Goal: Task Accomplishment & Management: Manage account settings

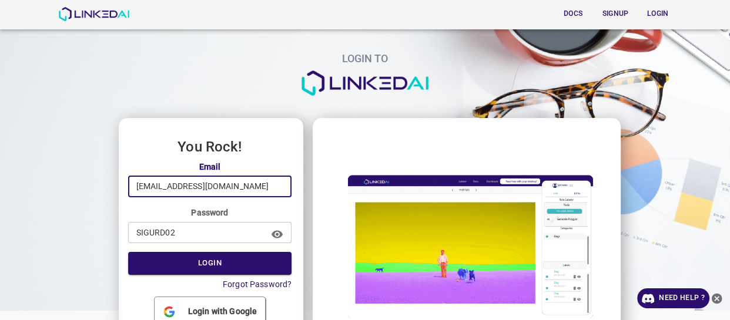
drag, startPoint x: 250, startPoint y: 186, endPoint x: 127, endPoint y: 193, distance: 122.9
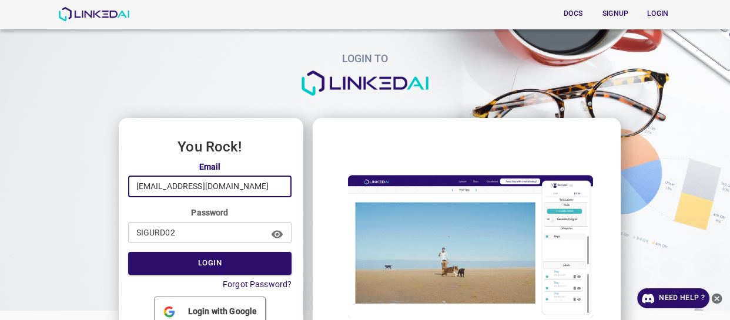
click at [128, 193] on input "[EMAIL_ADDRESS][DOMAIN_NAME]" at bounding box center [210, 187] width 164 height 22
paste input "[EMAIL_ADDRESS][DOMAIN_NAME]"
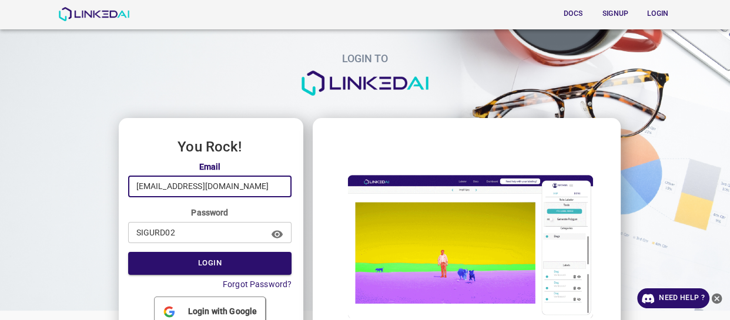
type input "[EMAIL_ADDRESS][DOMAIN_NAME]"
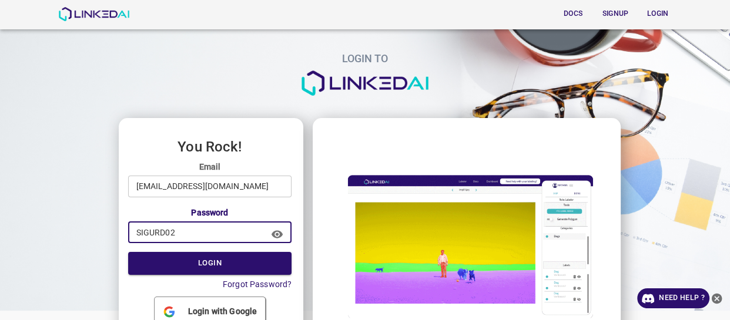
drag, startPoint x: 194, startPoint y: 236, endPoint x: 135, endPoint y: 236, distance: 58.7
click at [135, 236] on input "SIGURD02" at bounding box center [194, 232] width 132 height 22
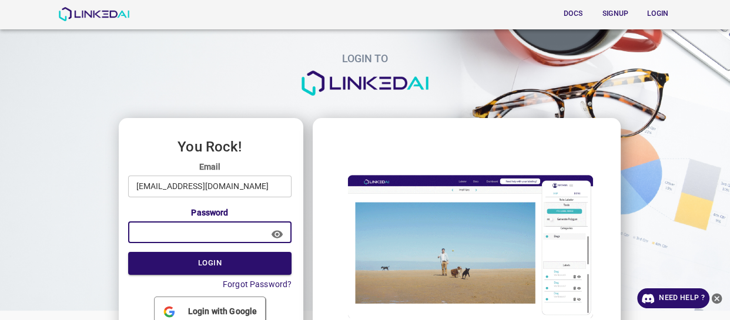
click at [201, 229] on input "text" at bounding box center [194, 232] width 132 height 22
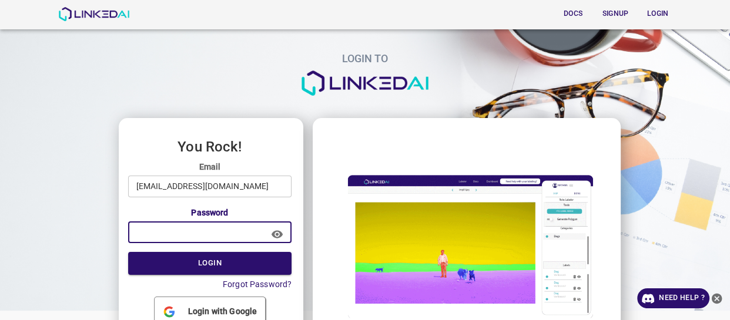
paste input "dMW4DX90w!y1"
type input "dMW4DX90w!y1"
click at [199, 263] on button "Login" at bounding box center [210, 263] width 164 height 23
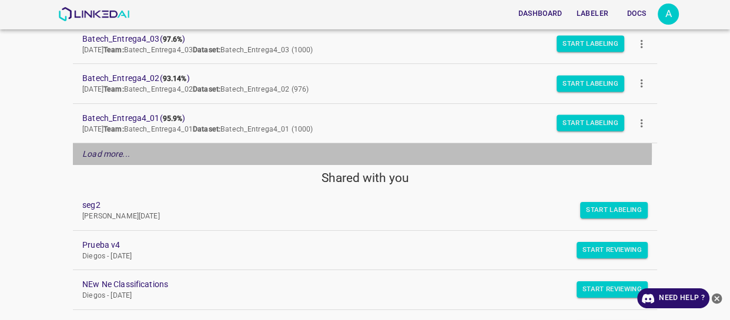
click at [110, 150] on em "Load more..." at bounding box center [106, 153] width 48 height 9
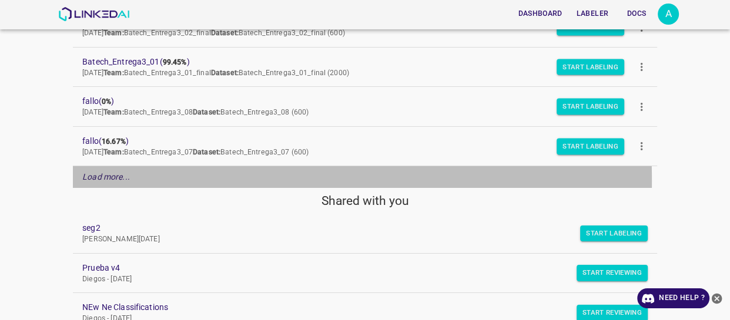
click at [115, 179] on em "Load more..." at bounding box center [106, 176] width 48 height 9
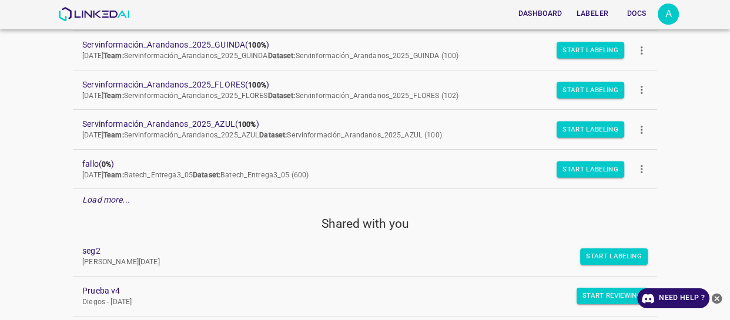
scroll to position [1121, 0]
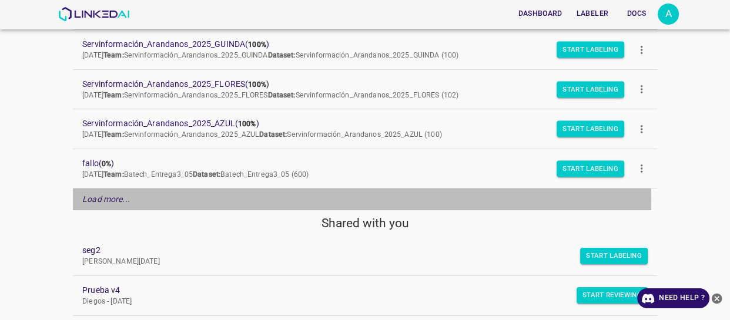
click at [108, 199] on em "Load more..." at bounding box center [106, 198] width 48 height 9
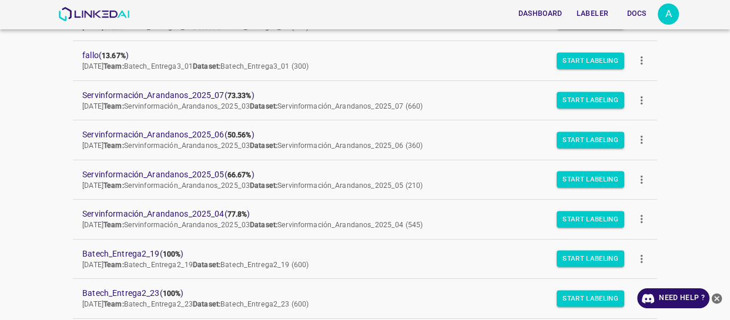
scroll to position [1495, 0]
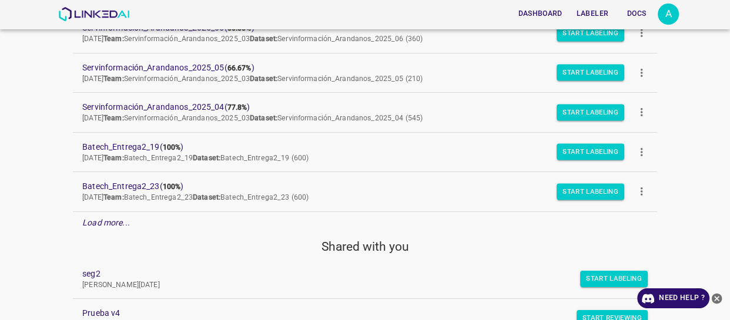
click at [117, 222] on em "Load more..." at bounding box center [106, 222] width 48 height 9
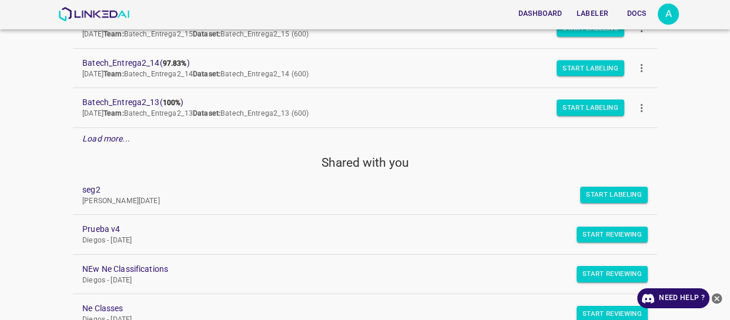
click at [110, 135] on em "Load more..." at bounding box center [106, 138] width 48 height 9
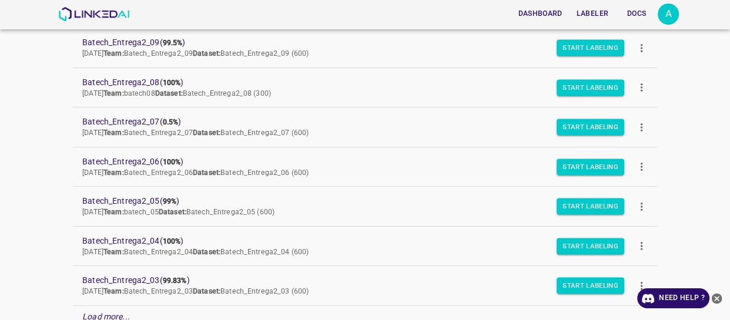
scroll to position [2296, 0]
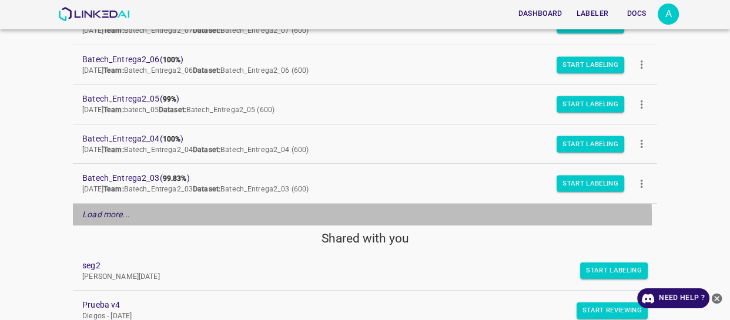
click at [112, 217] on div "Load more..." at bounding box center [365, 215] width 584 height 22
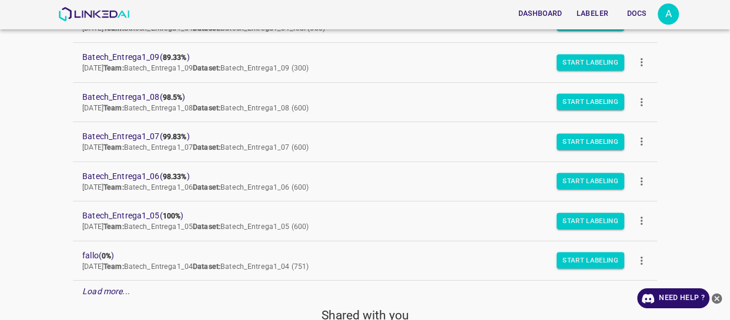
scroll to position [2616, 0]
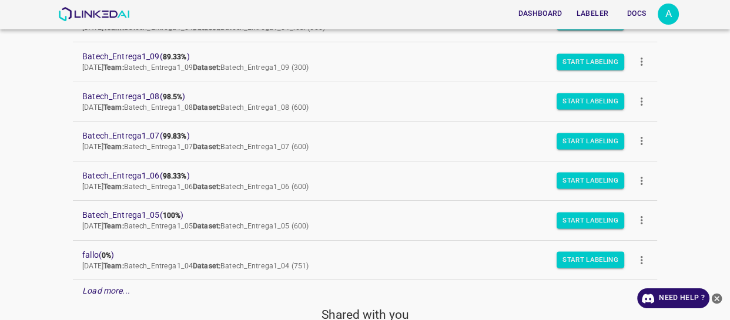
click at [120, 287] on em "Load more..." at bounding box center [106, 290] width 48 height 9
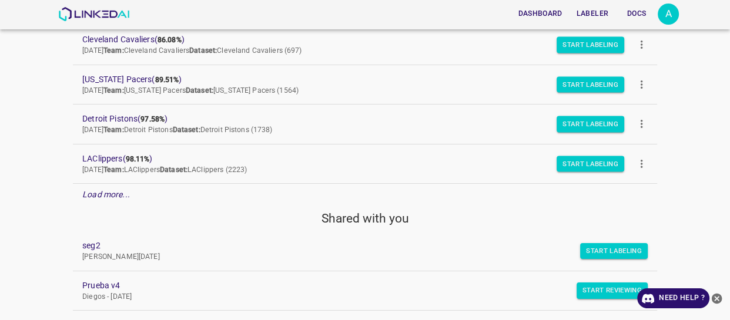
scroll to position [3150, 0]
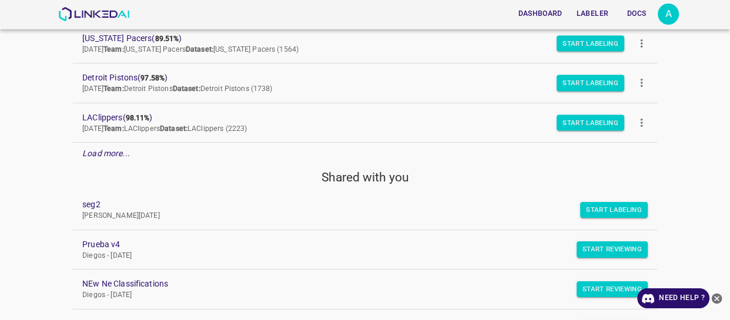
click at [109, 149] on em "Load more..." at bounding box center [106, 153] width 48 height 9
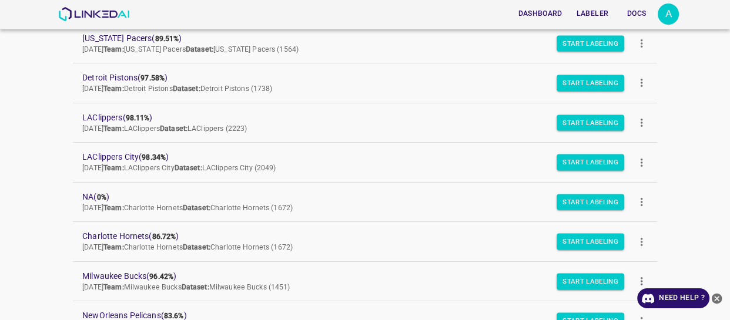
click at [666, 14] on div "A" at bounding box center [667, 14] width 21 height 21
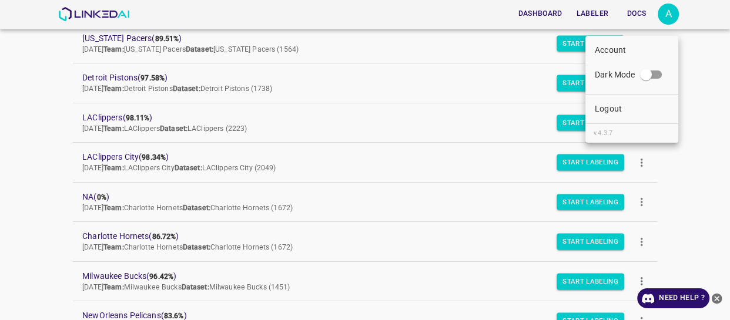
click at [633, 113] on li "Logout" at bounding box center [631, 108] width 93 height 19
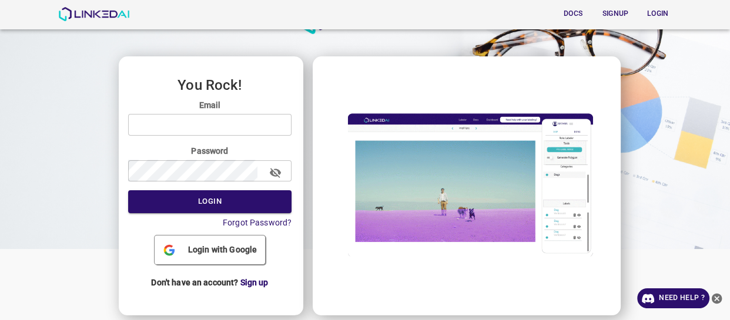
type input "[EMAIL_ADDRESS][DOMAIN_NAME]"
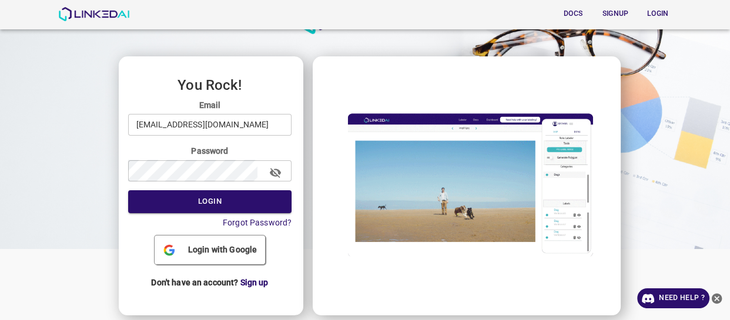
scroll to position [62, 0]
